Goal: Task Accomplishment & Management: Complete application form

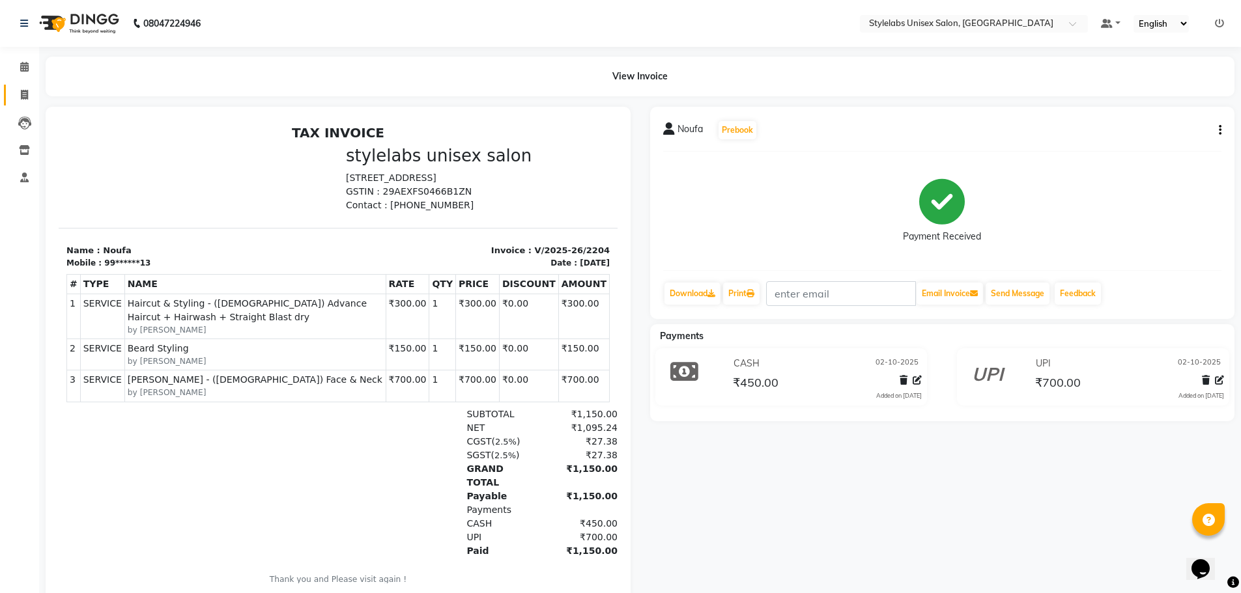
click at [23, 89] on span at bounding box center [24, 95] width 23 height 15
select select "6674"
select select "service"
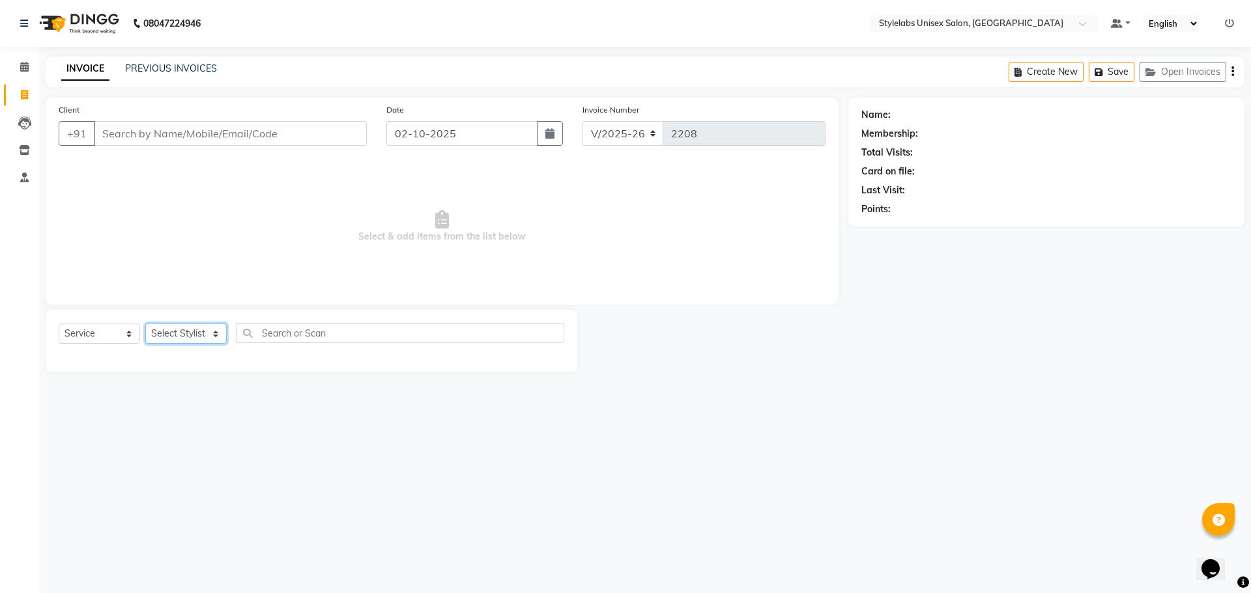
click at [214, 333] on select "Select Stylist Admin (stylelabs123) [PERSON_NAME] Chitra Manager Manager stylel…" at bounding box center [185, 334] width 81 height 20
select select "82673"
click at [145, 324] on select "Select Stylist Admin (stylelabs123) [PERSON_NAME] Chitra Manager Manager stylel…" at bounding box center [185, 334] width 81 height 20
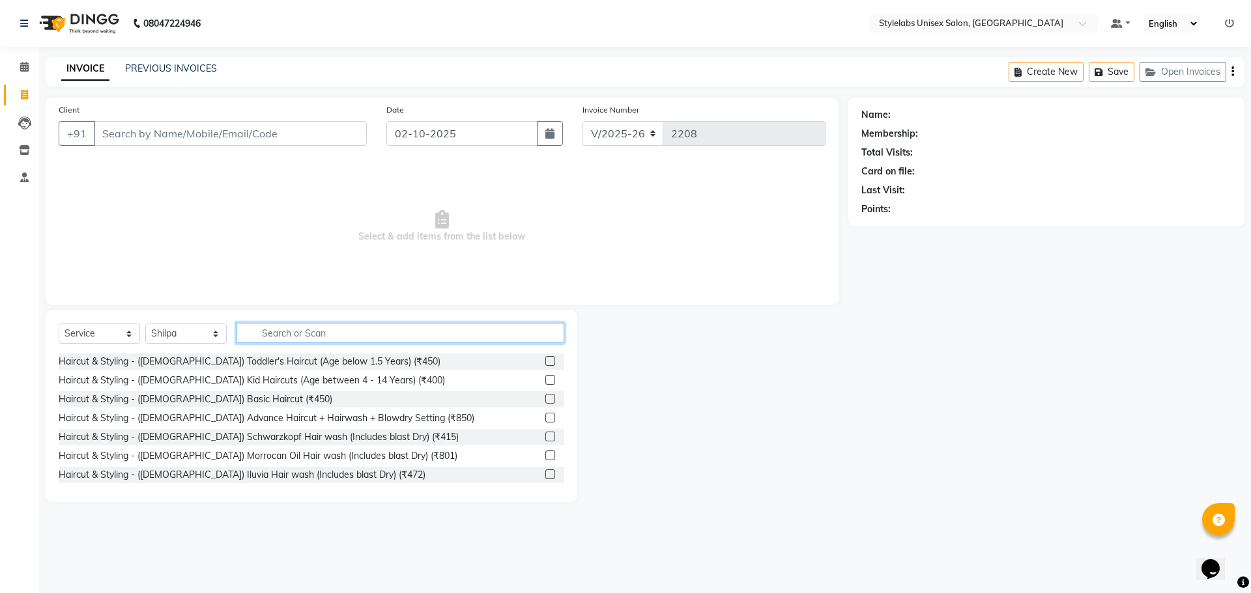
click at [336, 334] on input "text" at bounding box center [400, 333] width 328 height 20
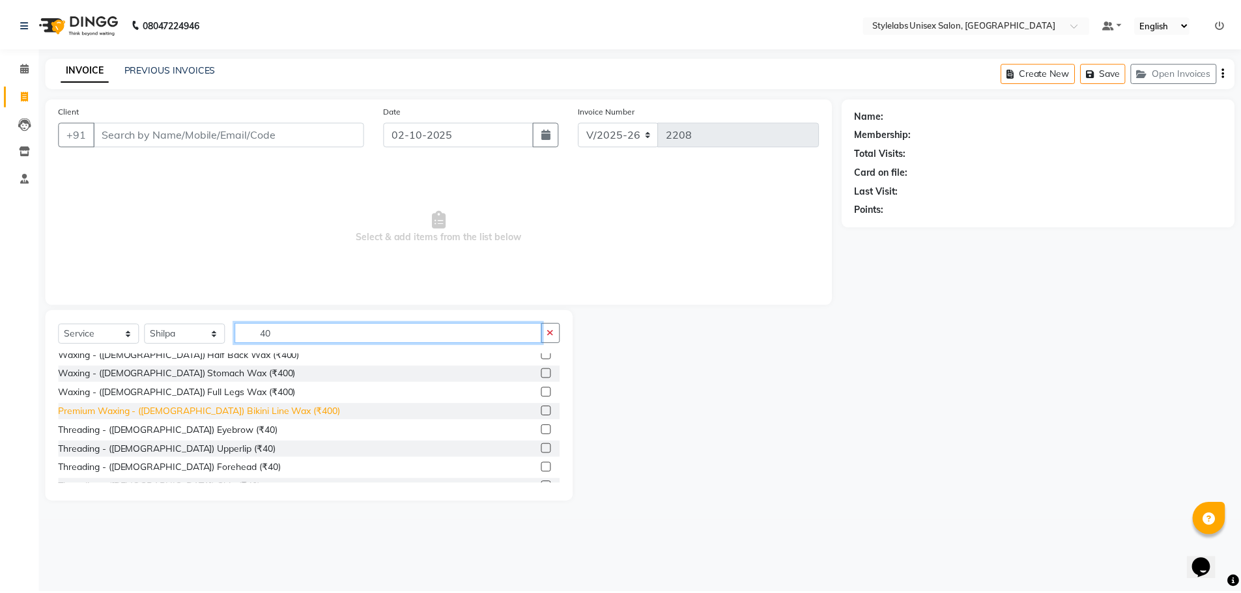
scroll to position [130, 0]
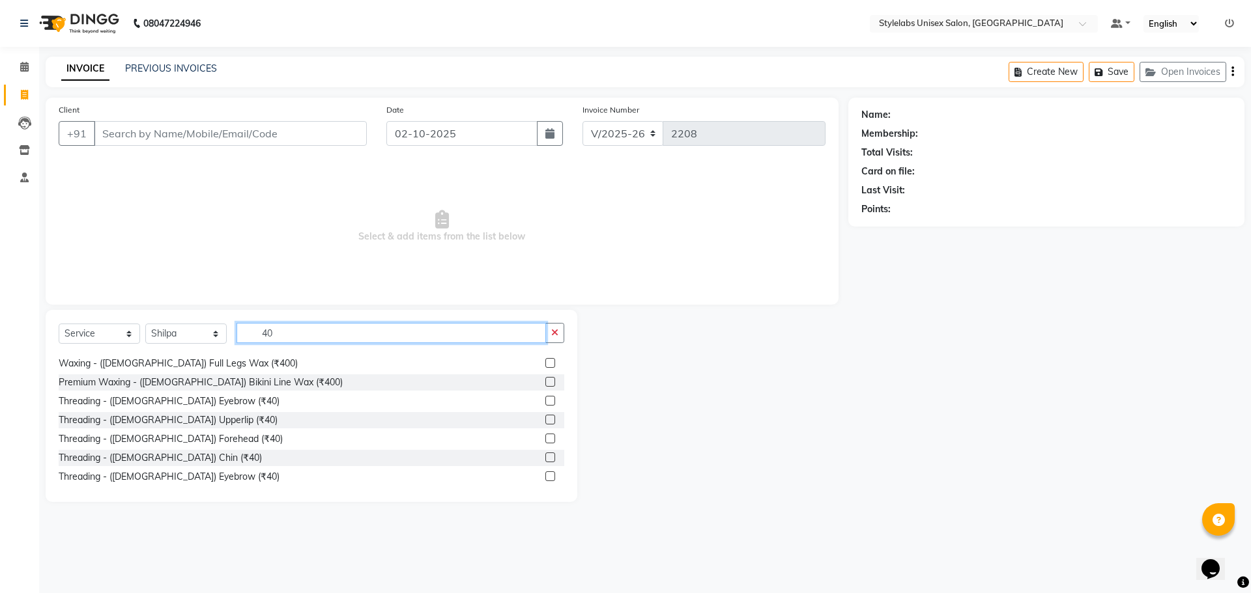
type input "40"
click at [545, 399] on label at bounding box center [550, 401] width 10 height 10
click at [545, 399] on input "checkbox" at bounding box center [549, 401] width 8 height 8
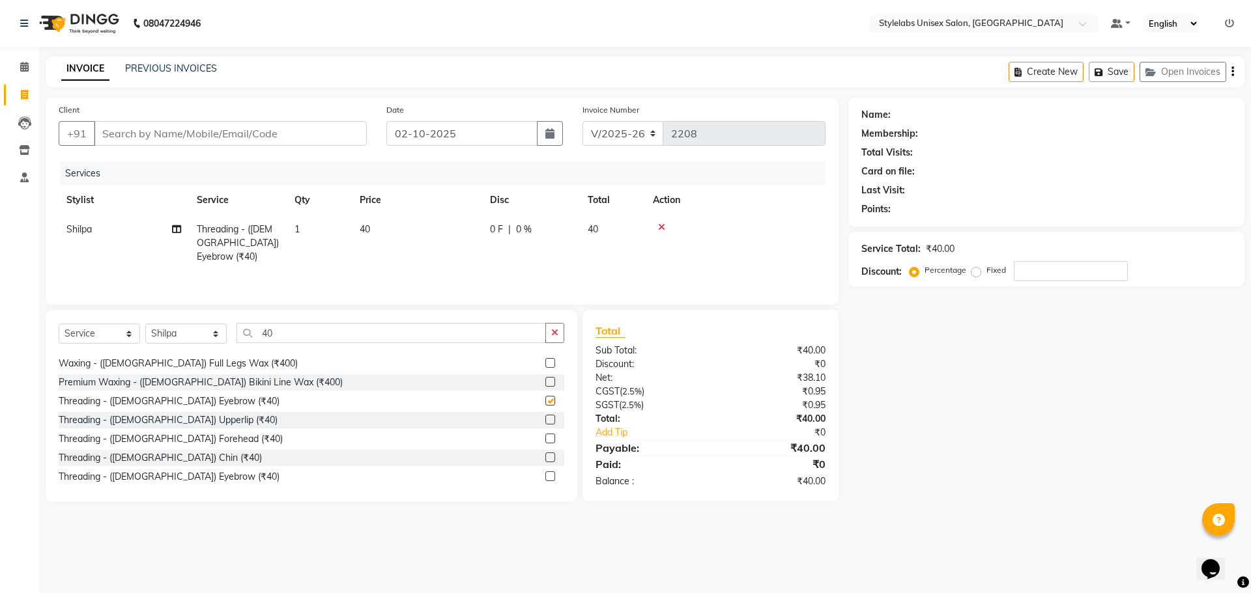
checkbox input "false"
click at [545, 423] on label at bounding box center [550, 420] width 10 height 10
click at [545, 423] on input "checkbox" at bounding box center [549, 420] width 8 height 8
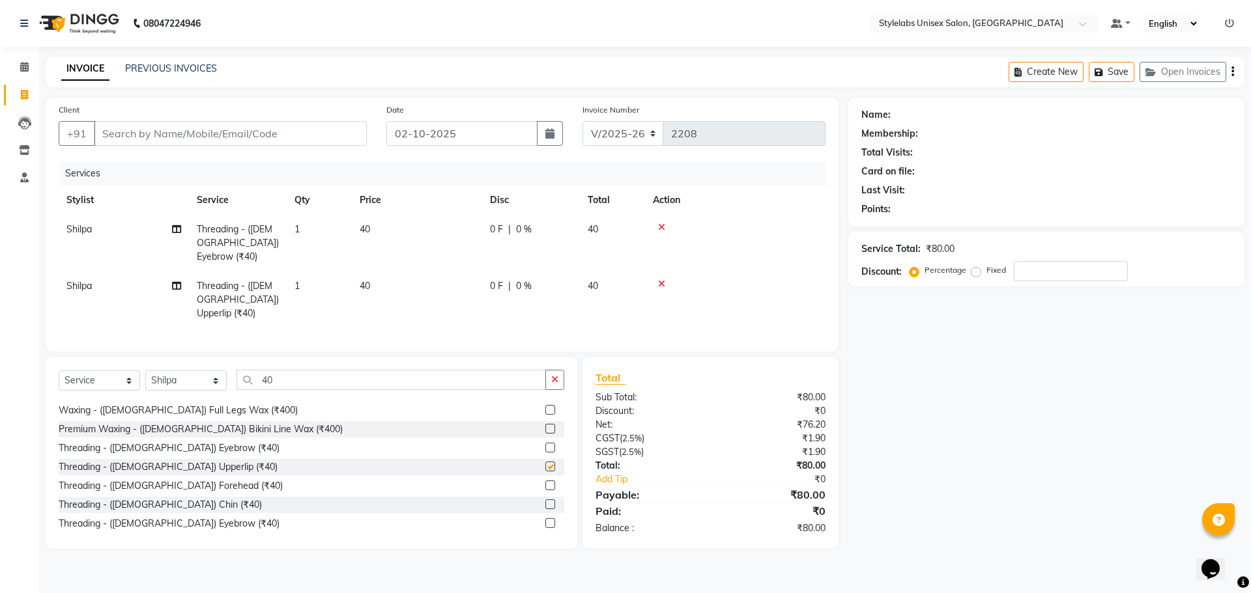
checkbox input "false"
click at [315, 227] on td "1" at bounding box center [319, 243] width 65 height 57
select select "82673"
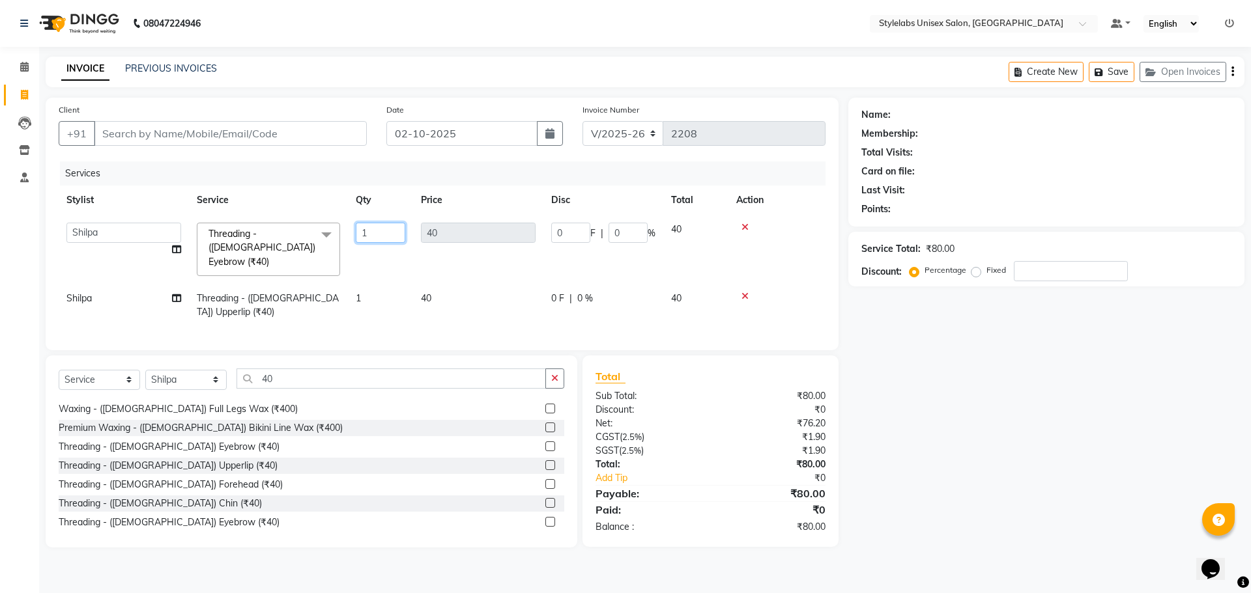
click at [376, 234] on input "1" at bounding box center [381, 233] width 50 height 20
type input "2"
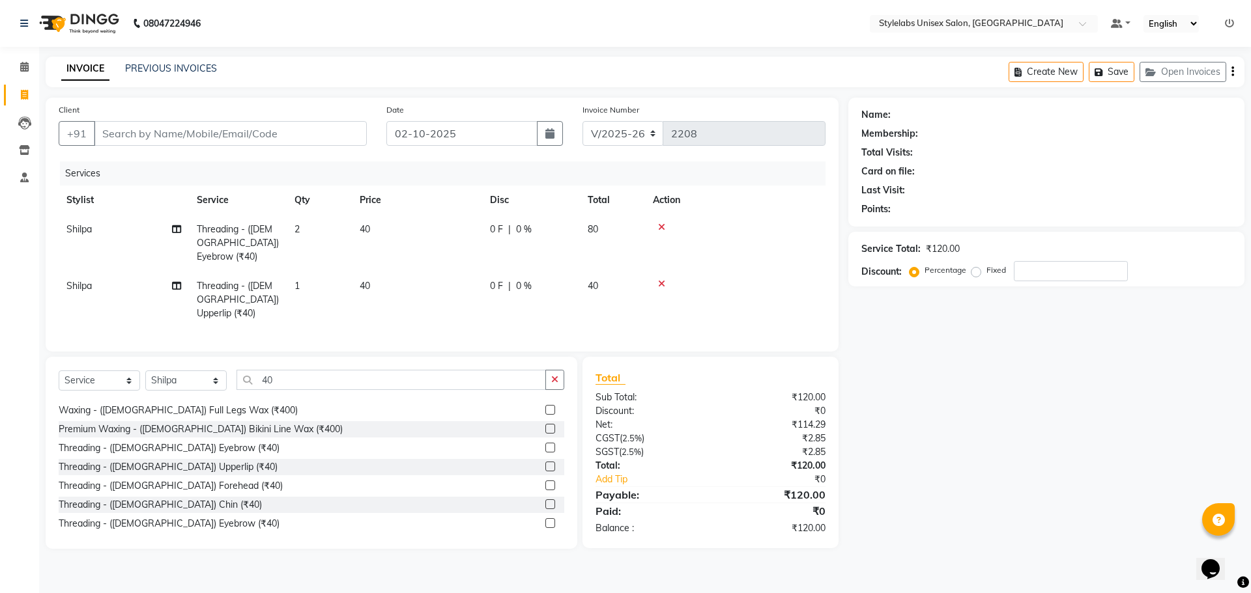
click at [460, 272] on td "40" at bounding box center [417, 300] width 130 height 57
select select "82673"
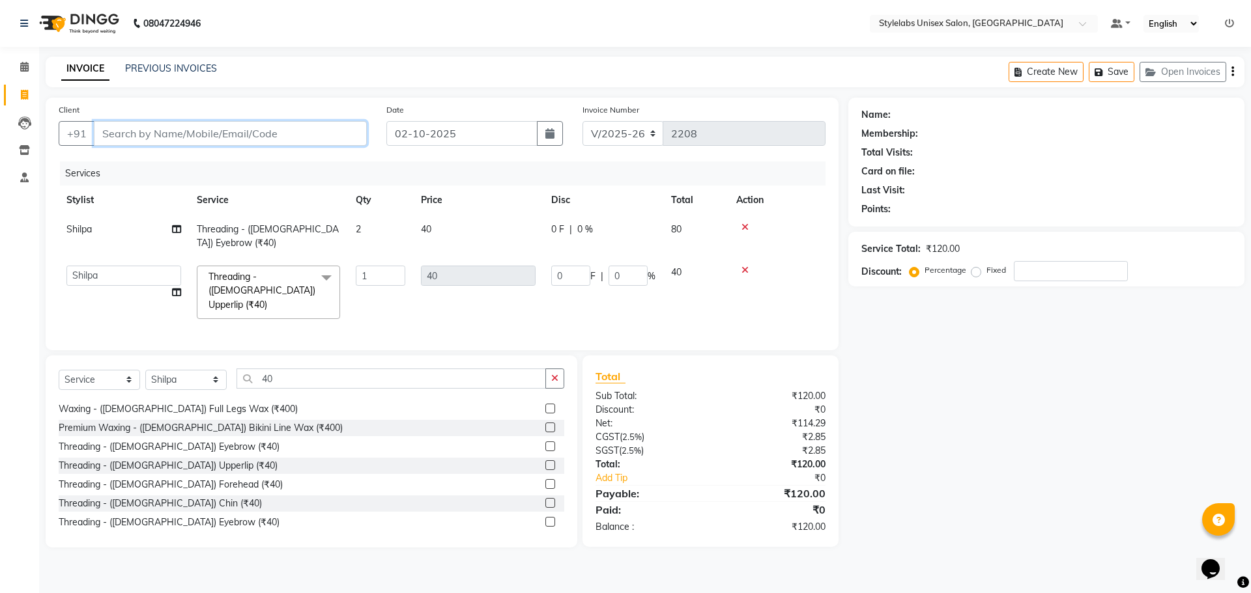
click at [283, 132] on input "Client" at bounding box center [230, 133] width 273 height 25
click at [805, 300] on td at bounding box center [776, 292] width 97 height 69
click at [300, 124] on input "Client" at bounding box center [230, 133] width 273 height 25
type input "9"
type input "0"
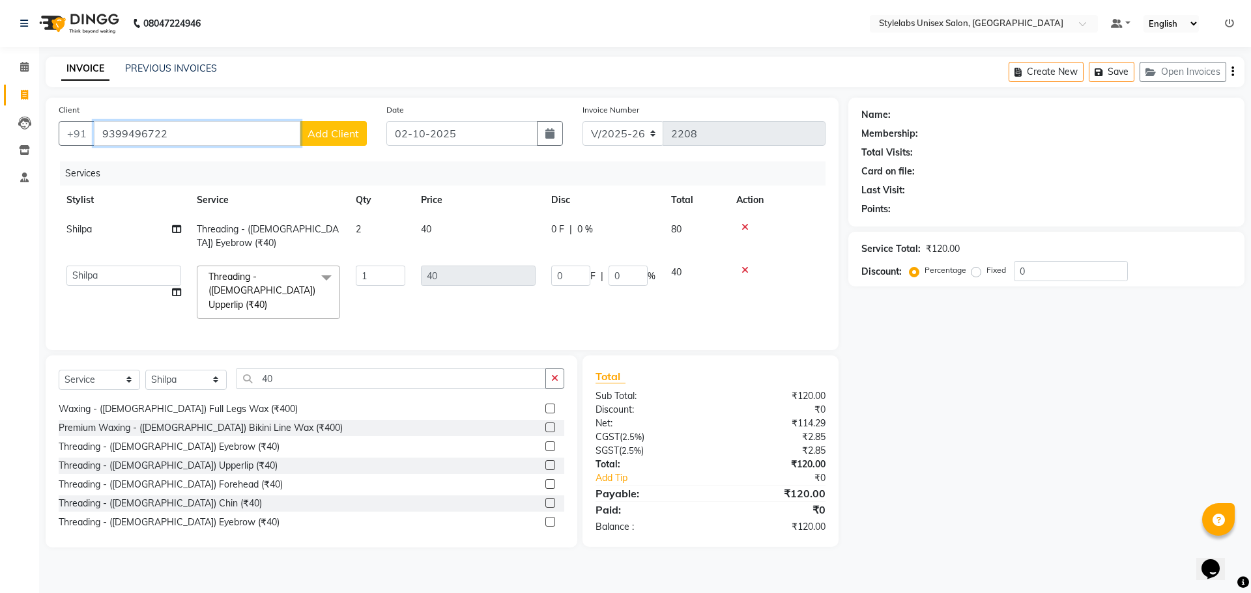
type input "9399496722"
click at [326, 136] on span "Add Client" at bounding box center [332, 133] width 51 height 13
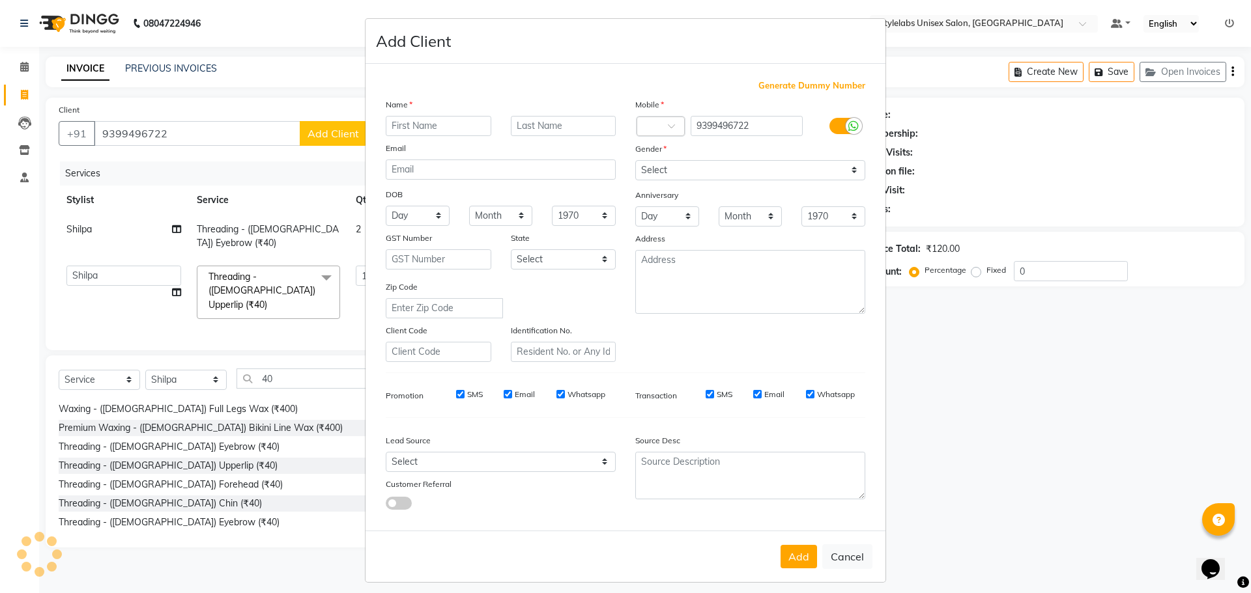
click at [438, 126] on input "text" at bounding box center [439, 126] width 106 height 20
type input "shriya"
click at [850, 171] on select "Select [DEMOGRAPHIC_DATA] [DEMOGRAPHIC_DATA] Other Prefer Not To Say" at bounding box center [750, 170] width 230 height 20
select select "[DEMOGRAPHIC_DATA]"
click at [635, 160] on select "Select [DEMOGRAPHIC_DATA] [DEMOGRAPHIC_DATA] Other Prefer Not To Say" at bounding box center [750, 170] width 230 height 20
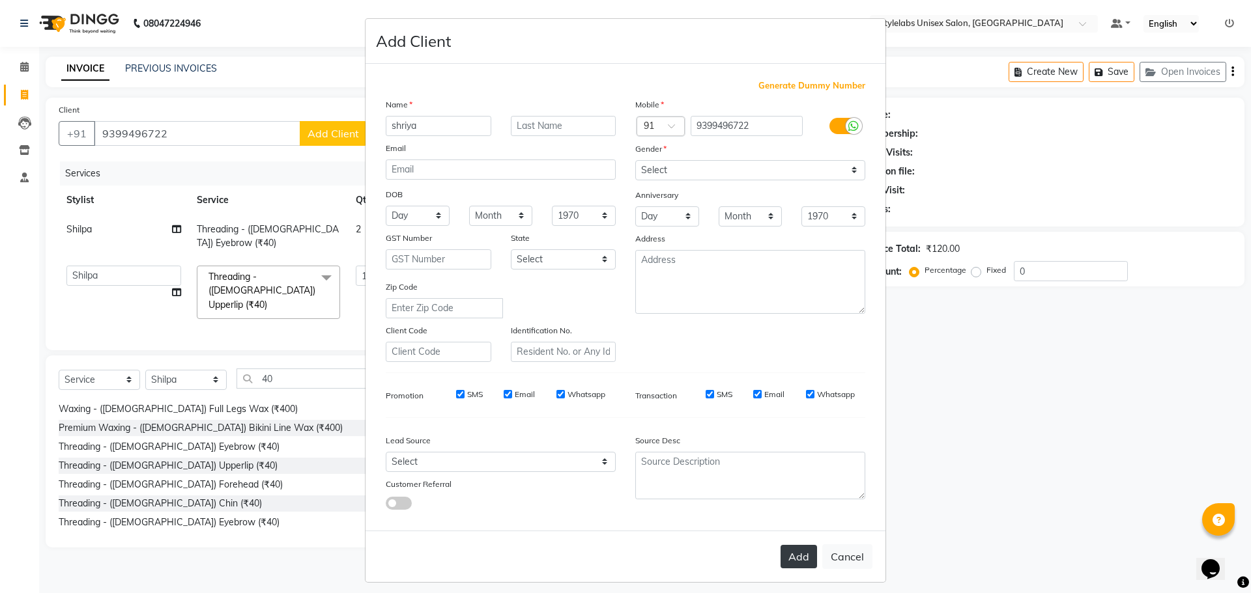
click at [801, 552] on button "Add" at bounding box center [798, 556] width 36 height 23
type input "93******22"
select select
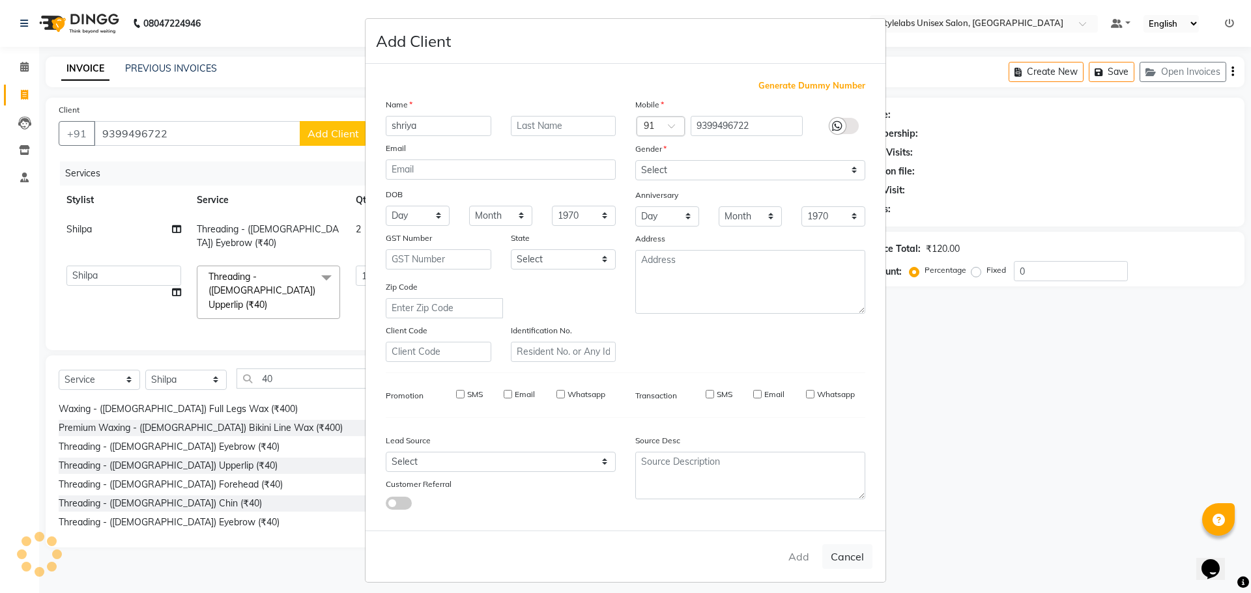
select select
checkbox input "false"
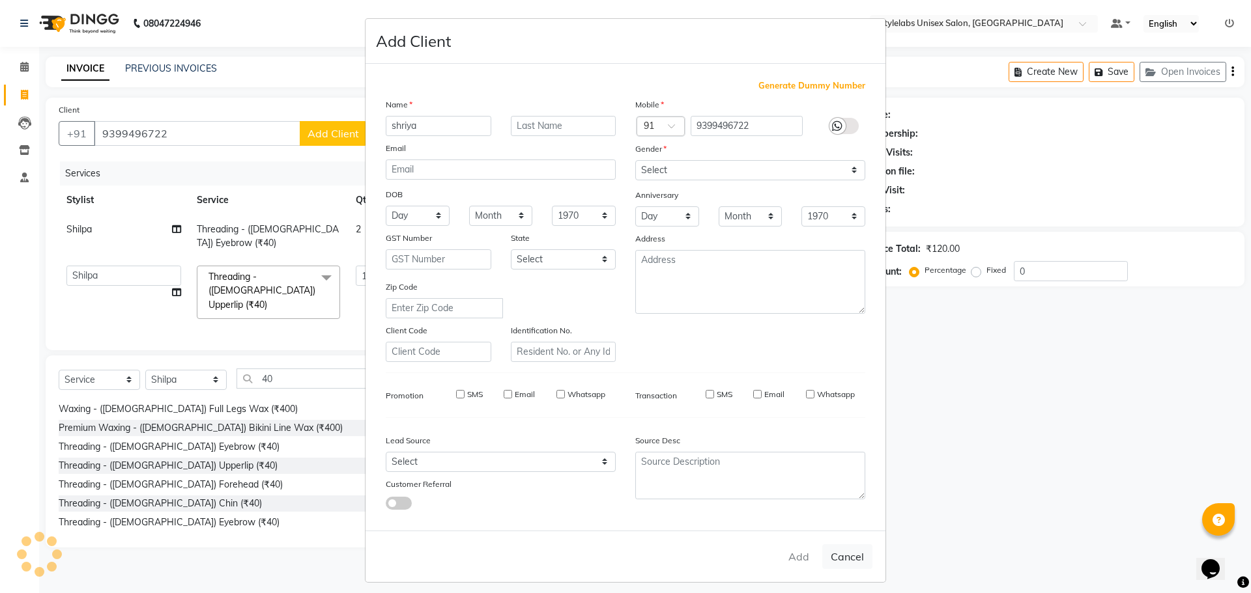
checkbox input "false"
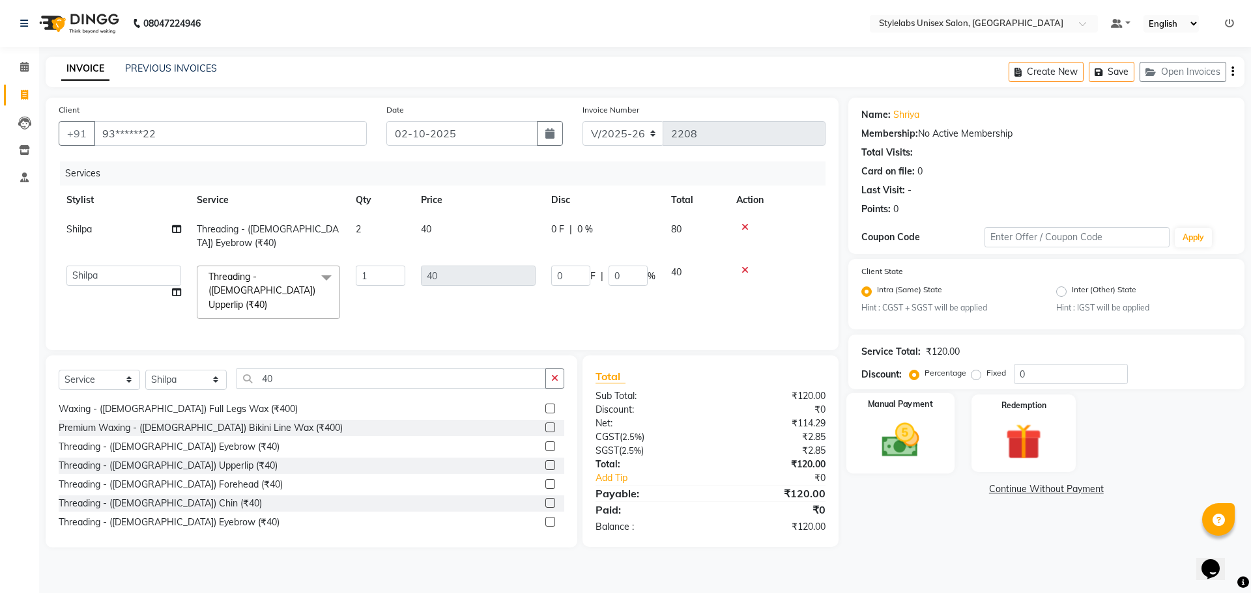
click at [903, 431] on img at bounding box center [900, 440] width 61 height 43
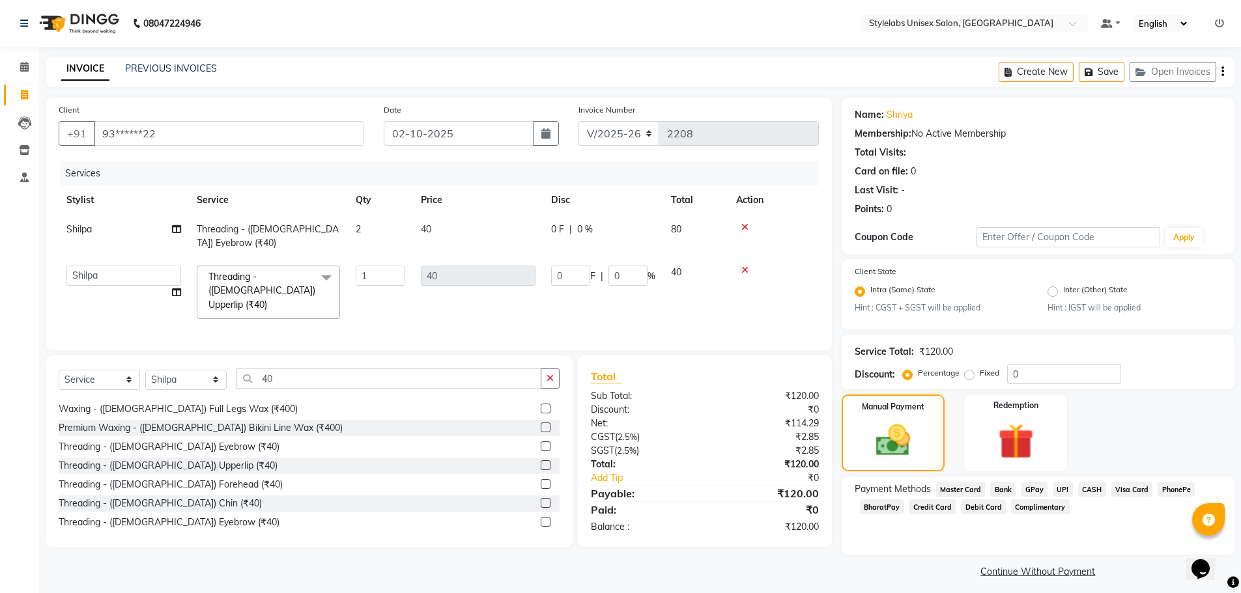
click at [1060, 491] on span "UPI" at bounding box center [1063, 489] width 20 height 15
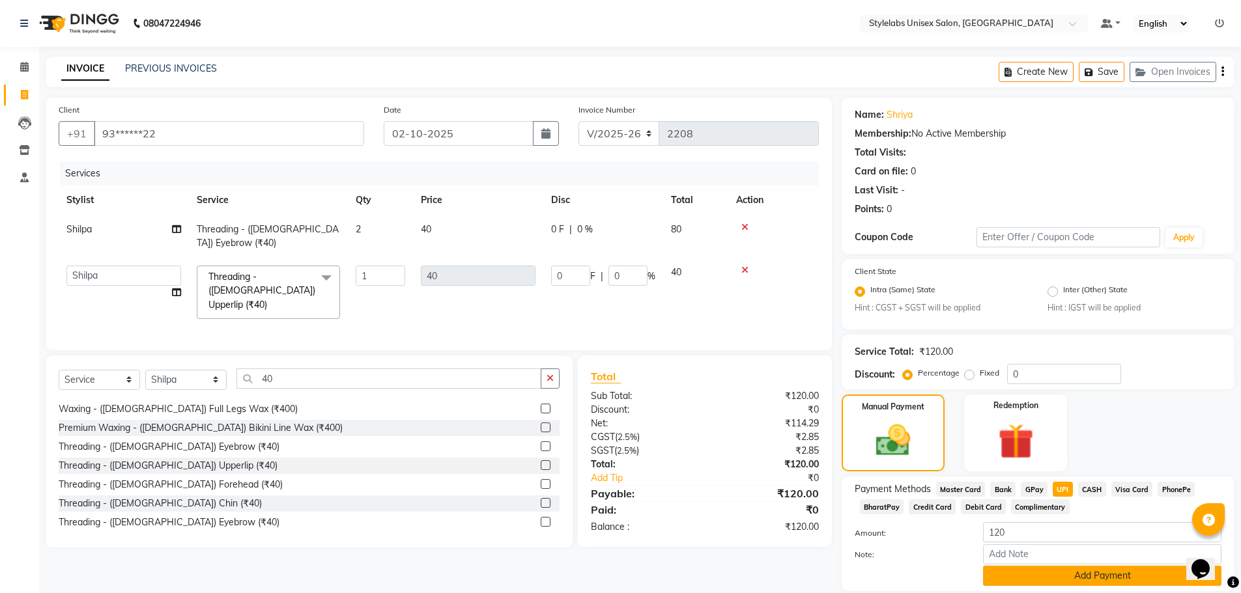
click at [1032, 574] on button "Add Payment" at bounding box center [1102, 576] width 238 height 20
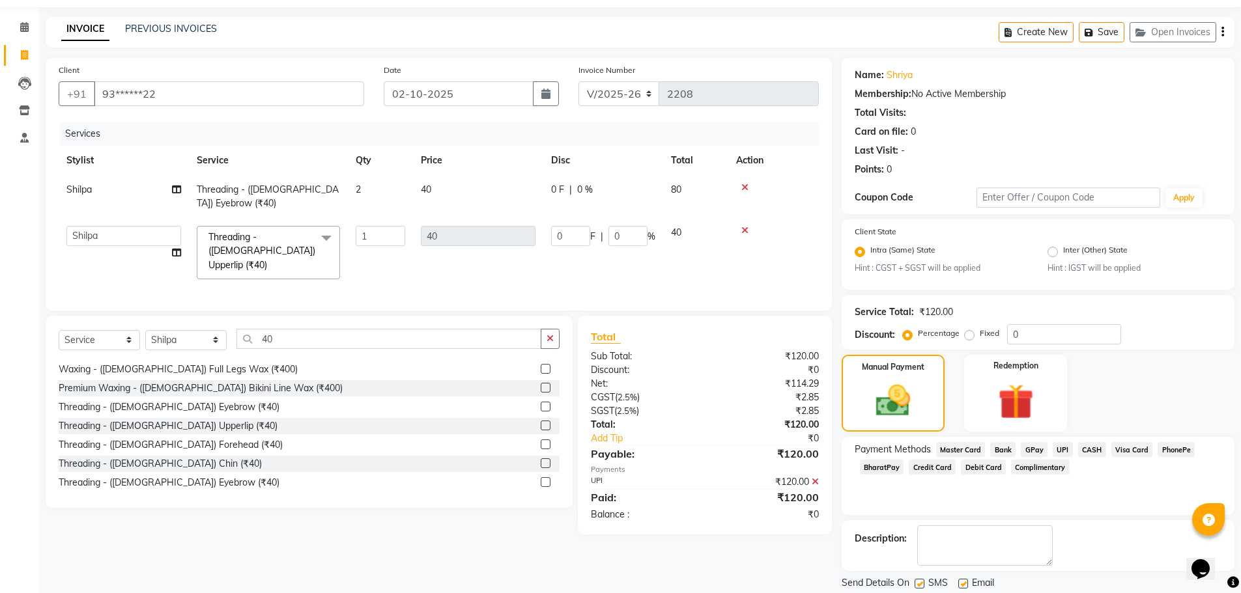
scroll to position [81, 0]
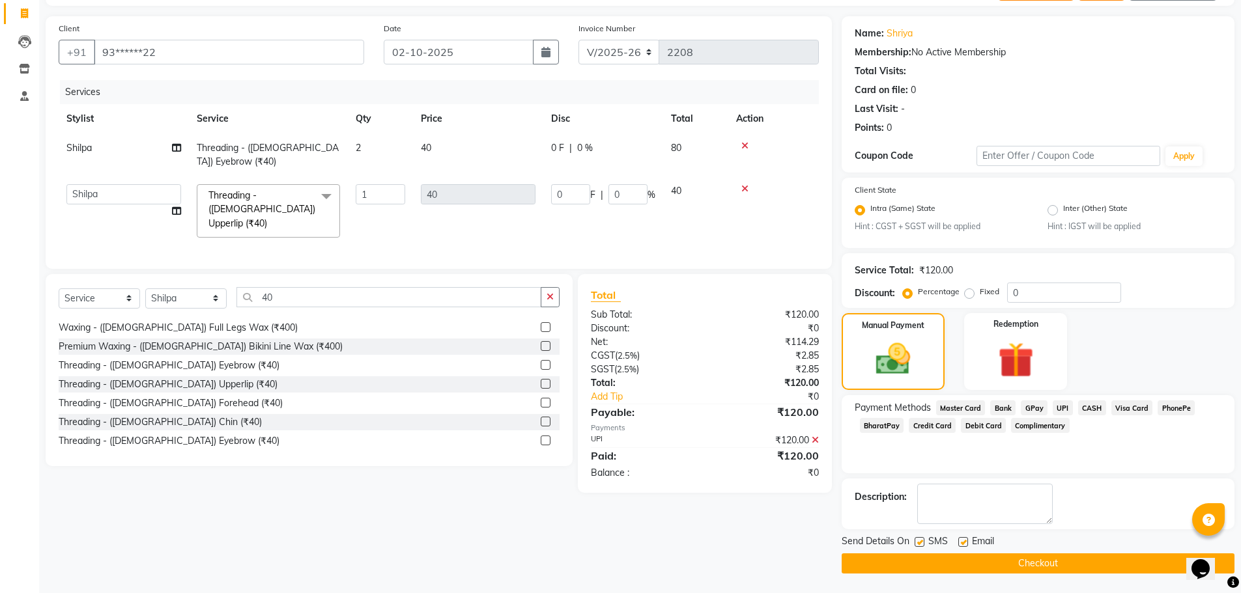
click at [1046, 565] on button "Checkout" at bounding box center [1038, 564] width 393 height 20
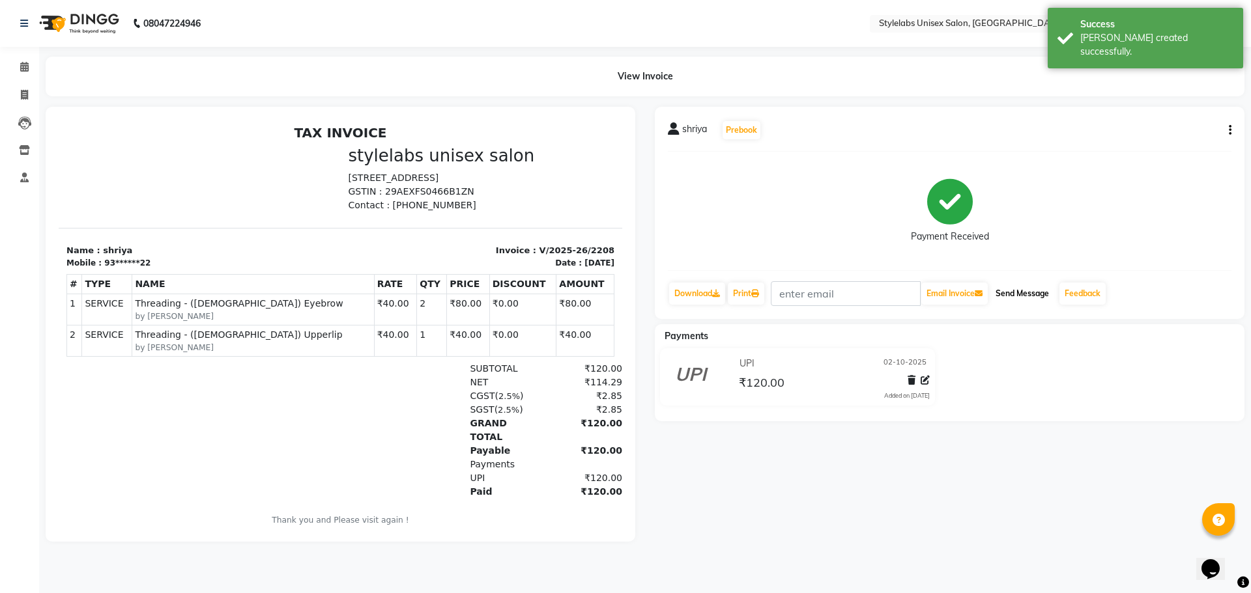
click at [1027, 297] on button "Send Message" at bounding box center [1022, 294] width 64 height 22
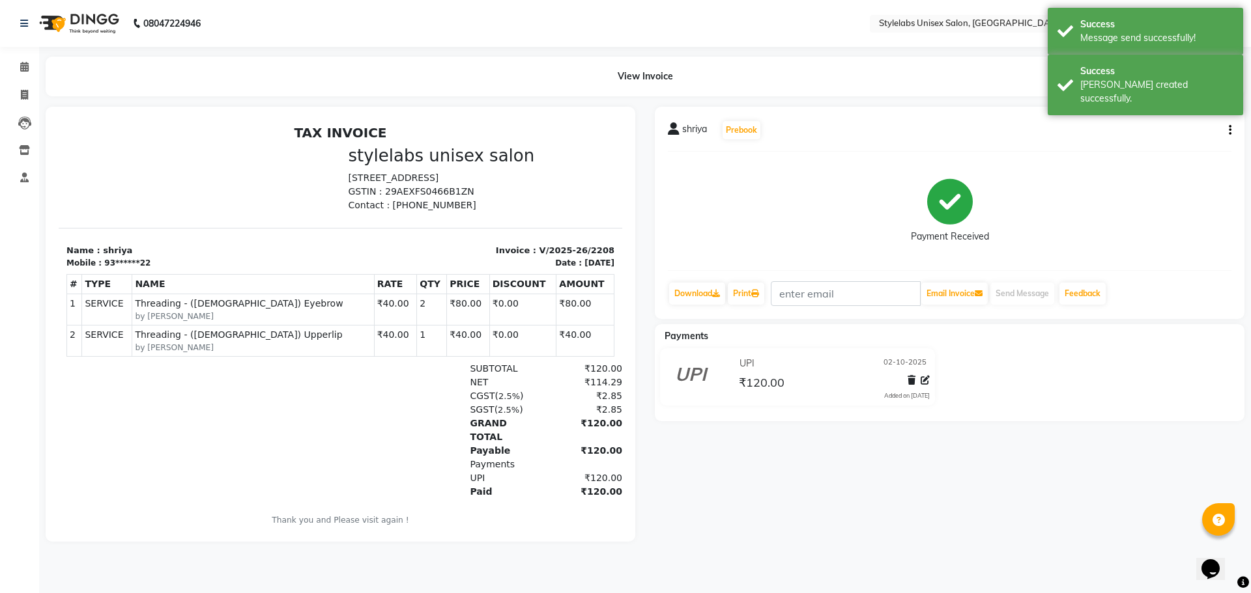
select select "service"
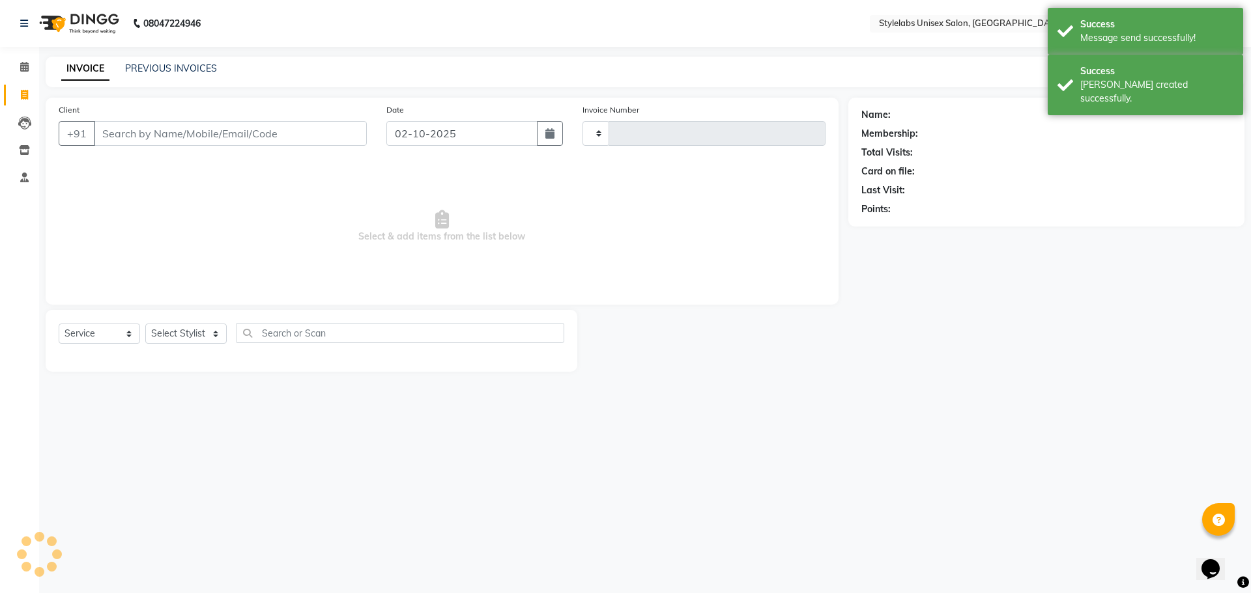
type input "2209"
select select "6674"
